Goal: Navigation & Orientation: Find specific page/section

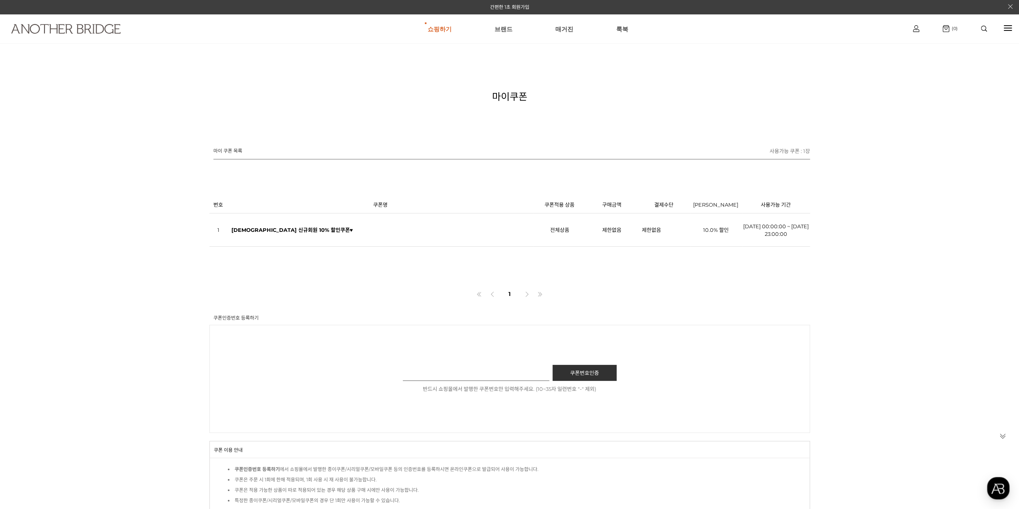
click at [54, 36] on link at bounding box center [80, 38] width 153 height 29
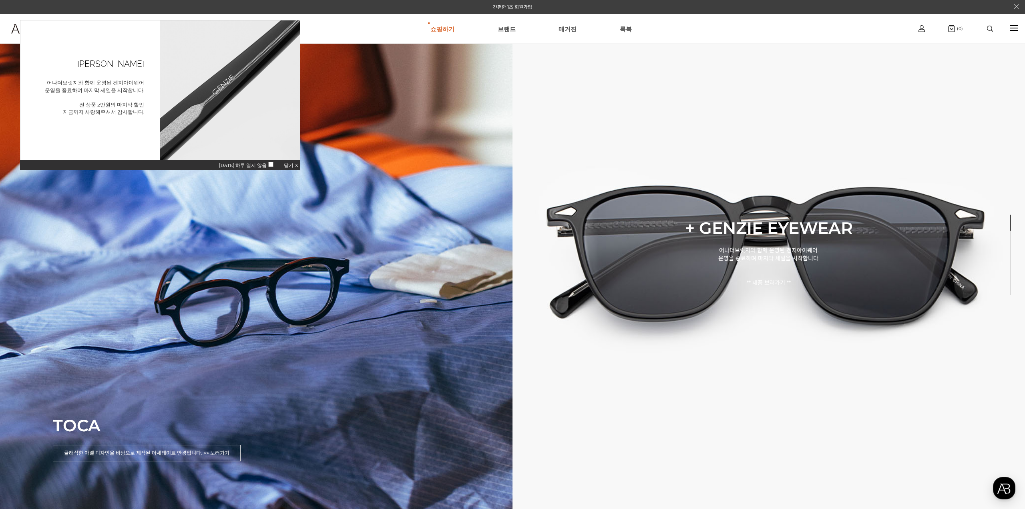
click at [291, 165] on span "닫기 X" at bounding box center [291, 166] width 14 height 6
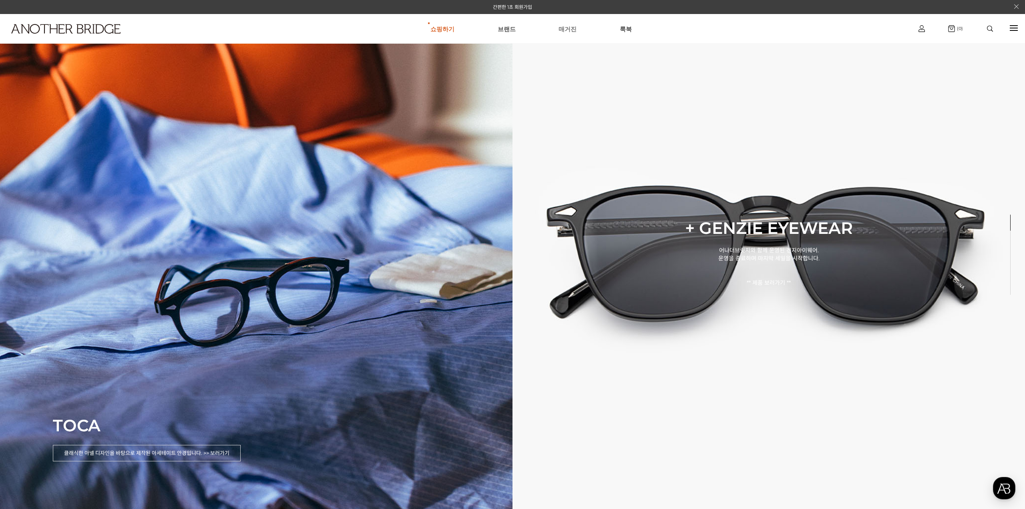
click at [572, 31] on link "매거진" at bounding box center [568, 28] width 18 height 29
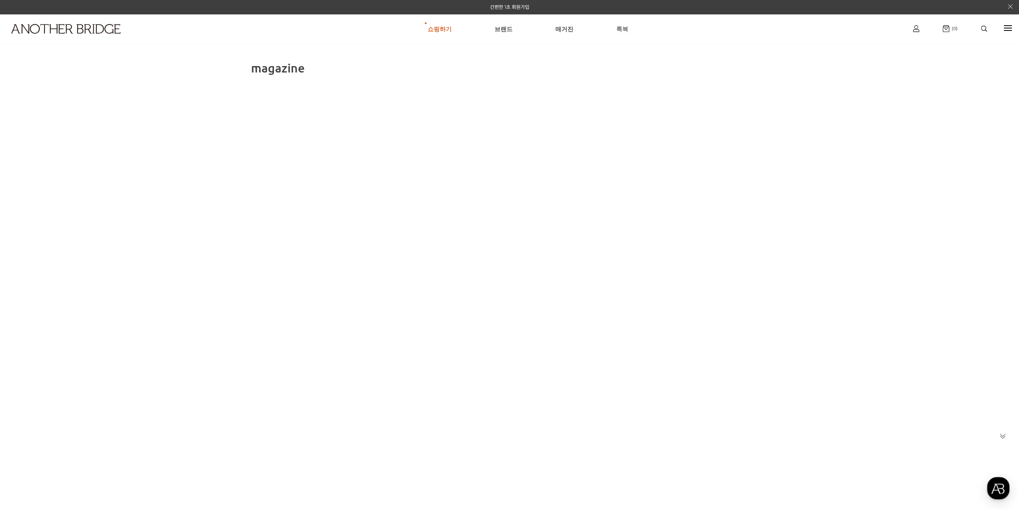
click at [625, 37] on link "룩북" at bounding box center [622, 28] width 12 height 29
